Goal: Find contact information: Find contact information

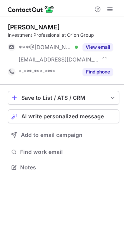
scroll to position [162, 124]
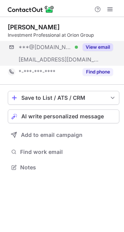
click at [107, 61] on div "***@gmail.com Verified ***@orionservicesgroup.com View email" at bounding box center [63, 53] width 111 height 25
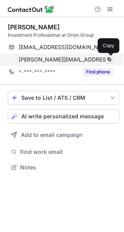
click at [110, 60] on span at bounding box center [109, 59] width 6 height 6
